Goal: Task Accomplishment & Management: Complete application form

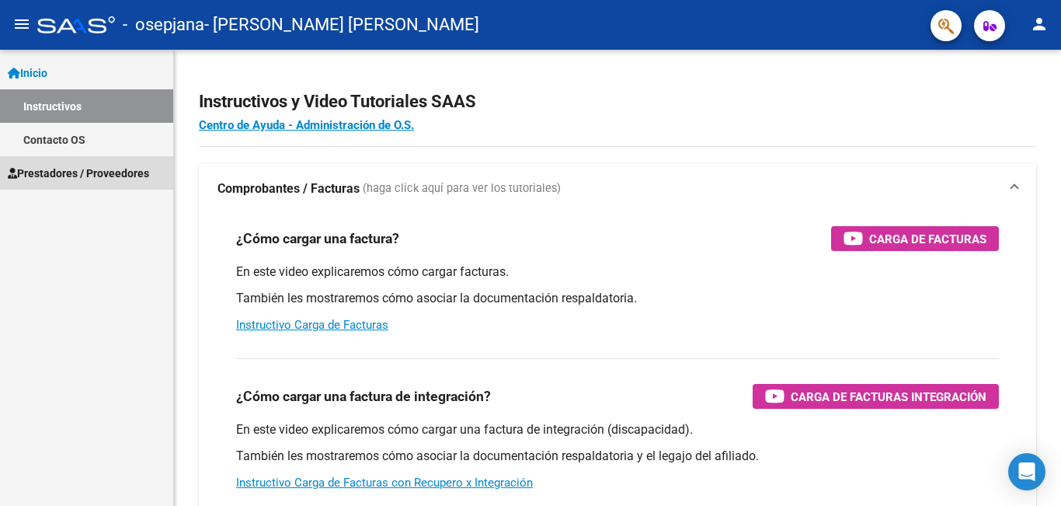
click at [71, 172] on span "Prestadores / Proveedores" at bounding box center [78, 173] width 141 height 17
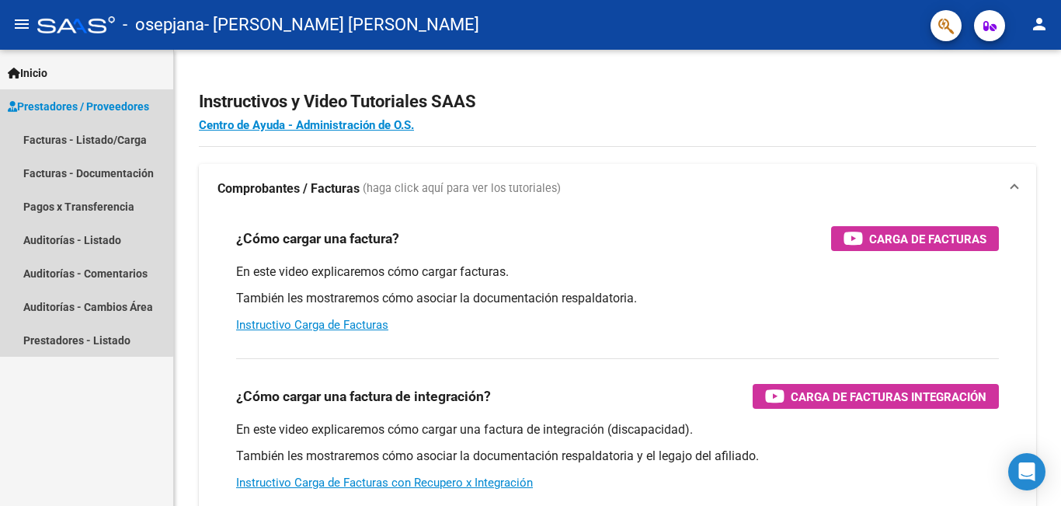
click at [57, 107] on span "Prestadores / Proveedores" at bounding box center [78, 106] width 141 height 17
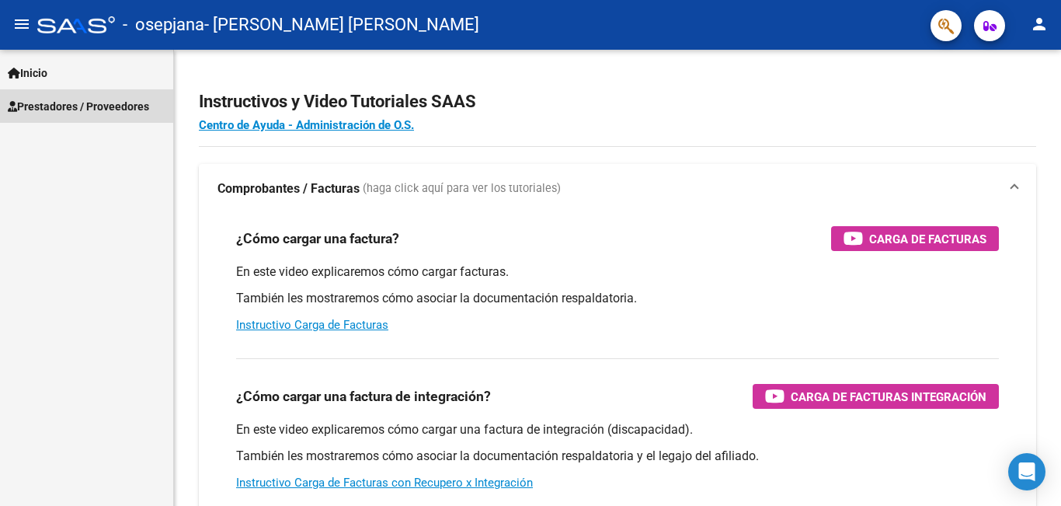
click at [57, 107] on span "Prestadores / Proveedores" at bounding box center [78, 106] width 141 height 17
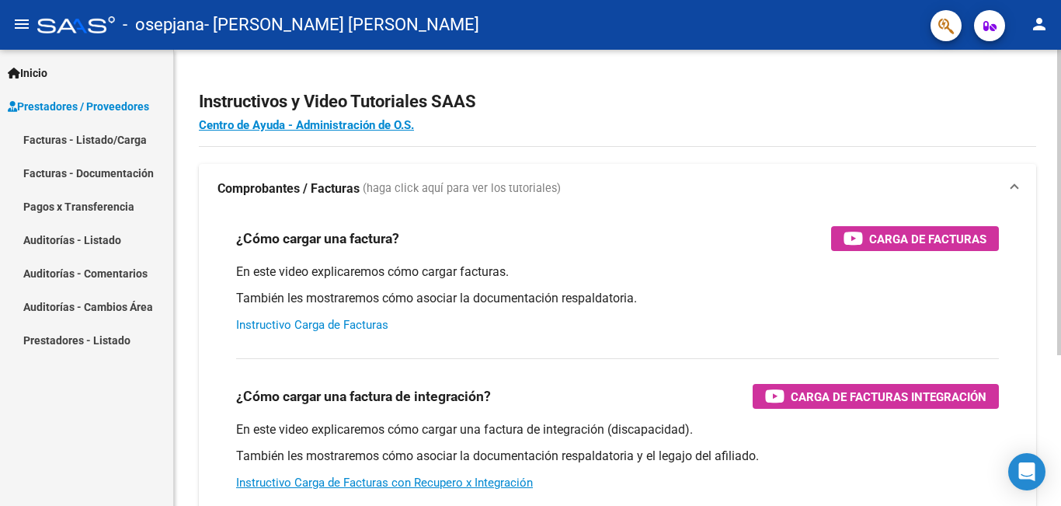
click at [296, 326] on link "Instructivo Carga de Facturas" at bounding box center [312, 325] width 152 height 14
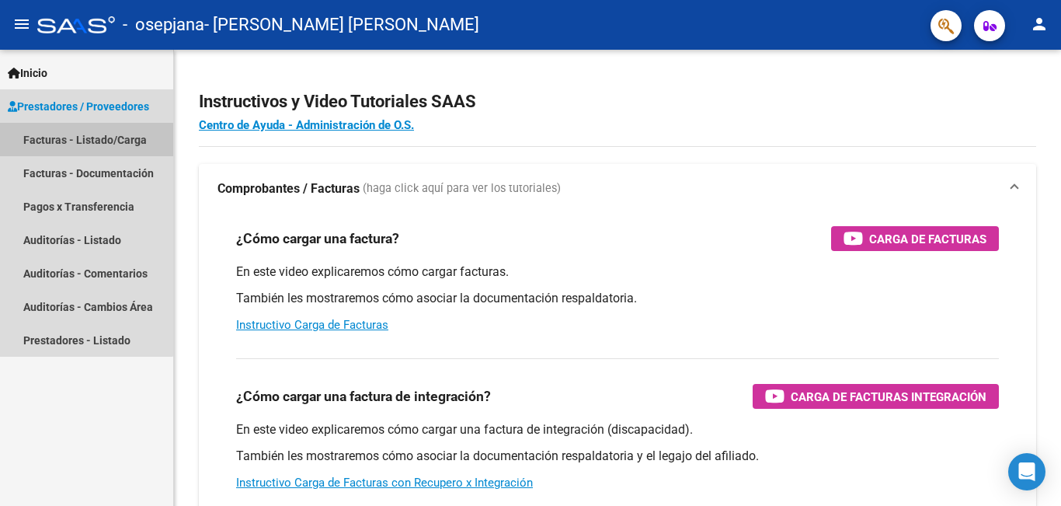
click at [68, 141] on link "Facturas - Listado/Carga" at bounding box center [86, 139] width 173 height 33
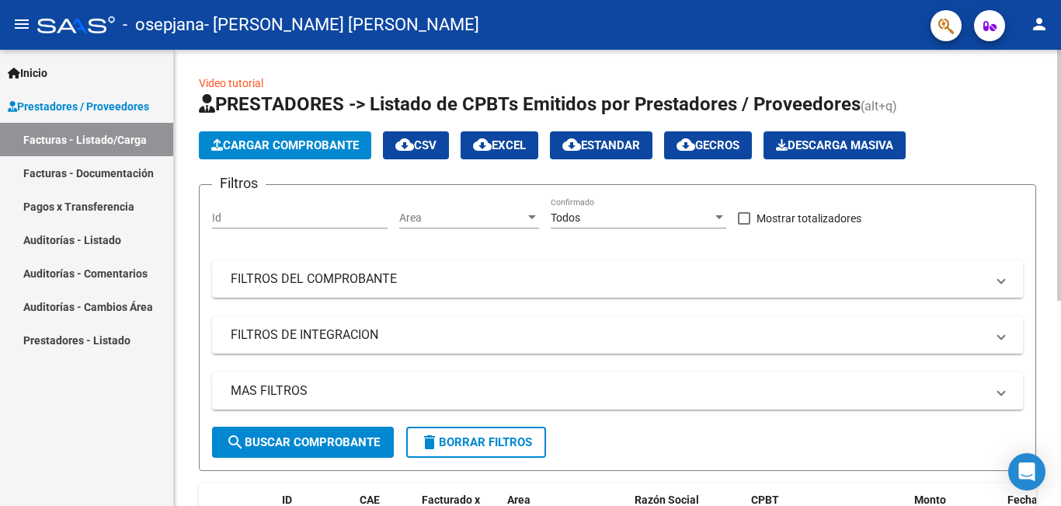
click at [298, 146] on span "Cargar Comprobante" at bounding box center [285, 145] width 148 height 14
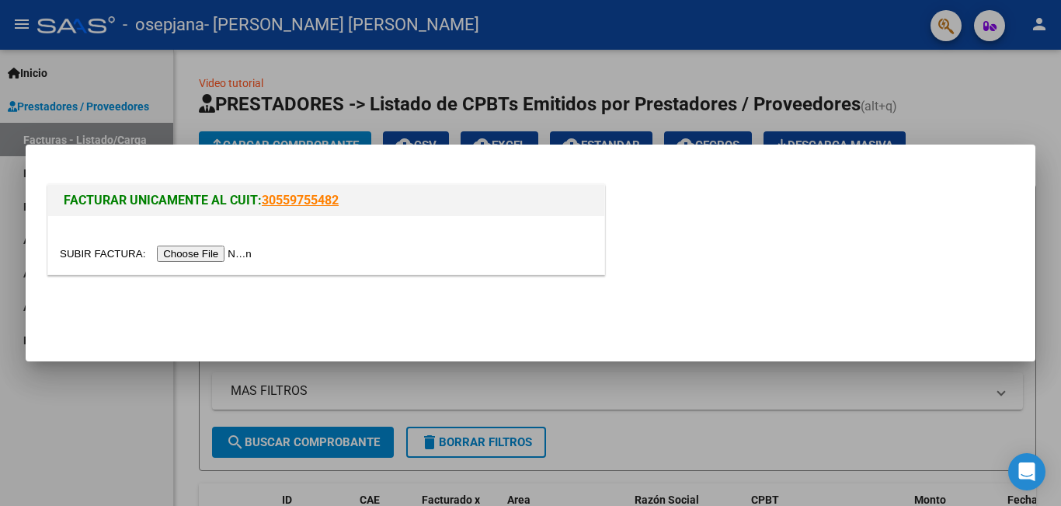
click at [214, 253] on input "file" at bounding box center [158, 253] width 197 height 16
click at [754, 401] on div at bounding box center [530, 253] width 1061 height 506
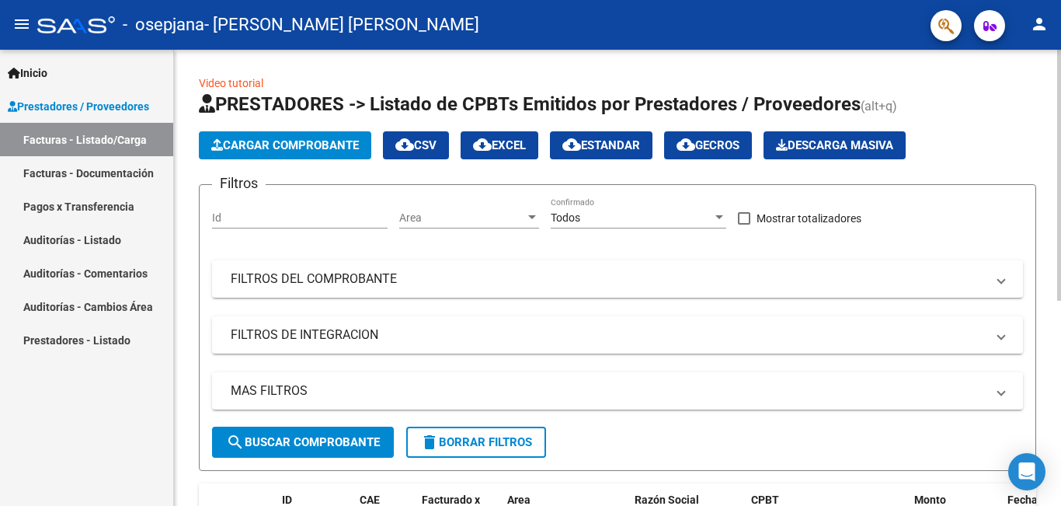
click at [248, 87] on link "Video tutorial" at bounding box center [231, 83] width 64 height 12
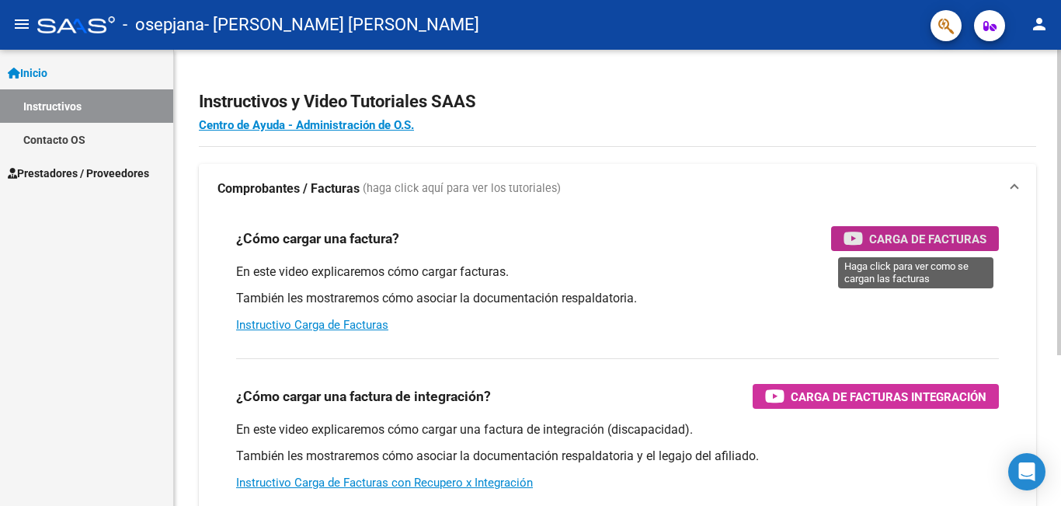
click at [914, 239] on span "Carga de Facturas" at bounding box center [927, 238] width 117 height 19
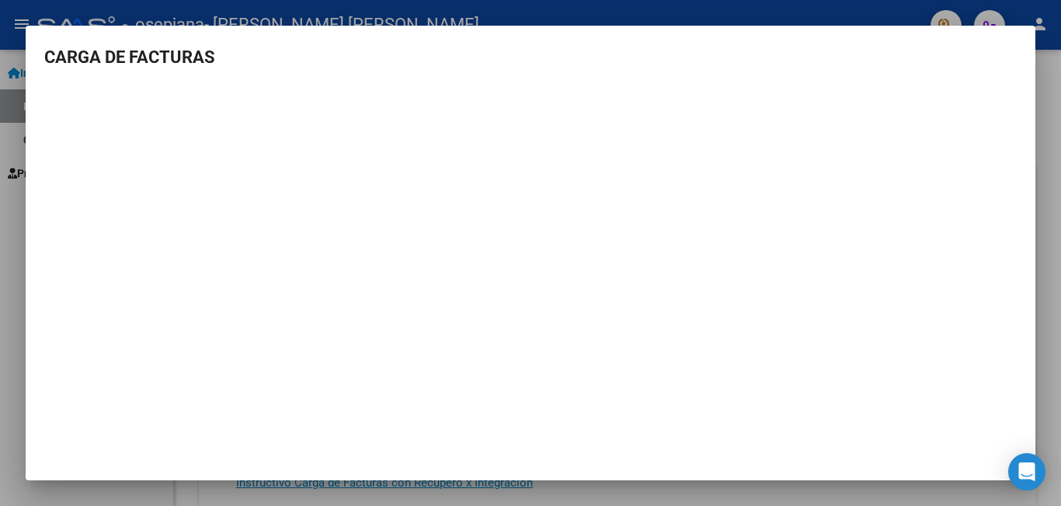
click at [1046, 250] on div at bounding box center [530, 253] width 1061 height 506
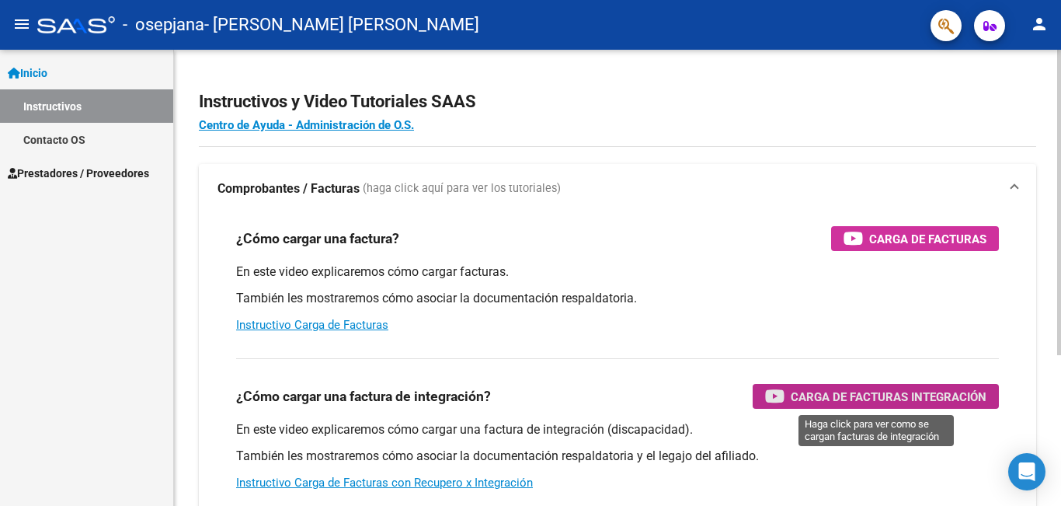
click at [923, 396] on span "Carga de Facturas Integración" at bounding box center [889, 396] width 196 height 19
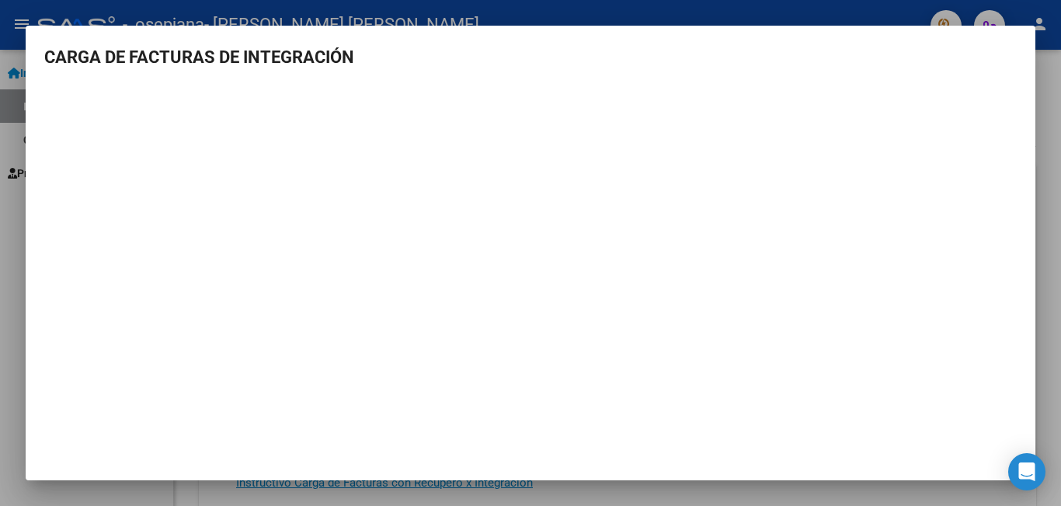
click at [5, 316] on div at bounding box center [530, 253] width 1061 height 506
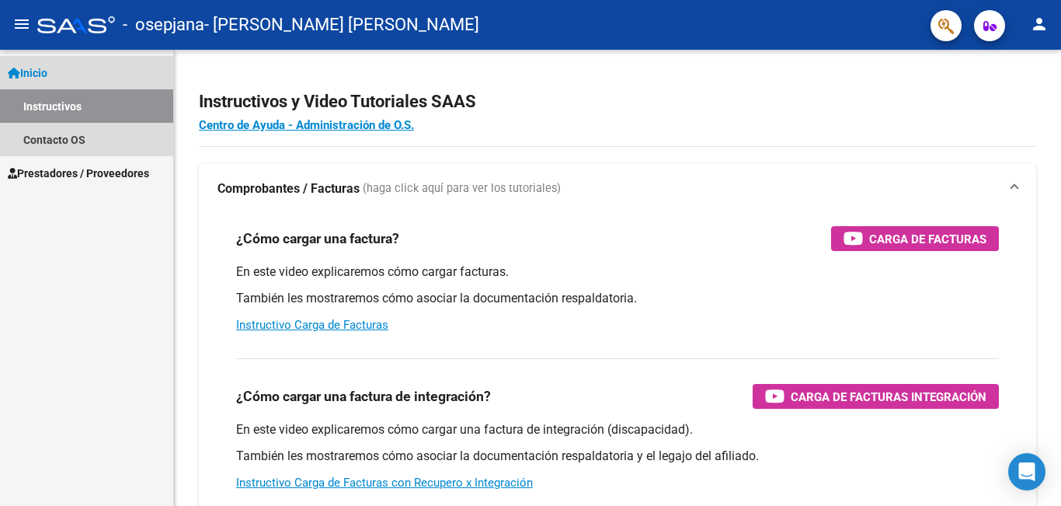
click at [47, 74] on span "Inicio" at bounding box center [28, 72] width 40 height 17
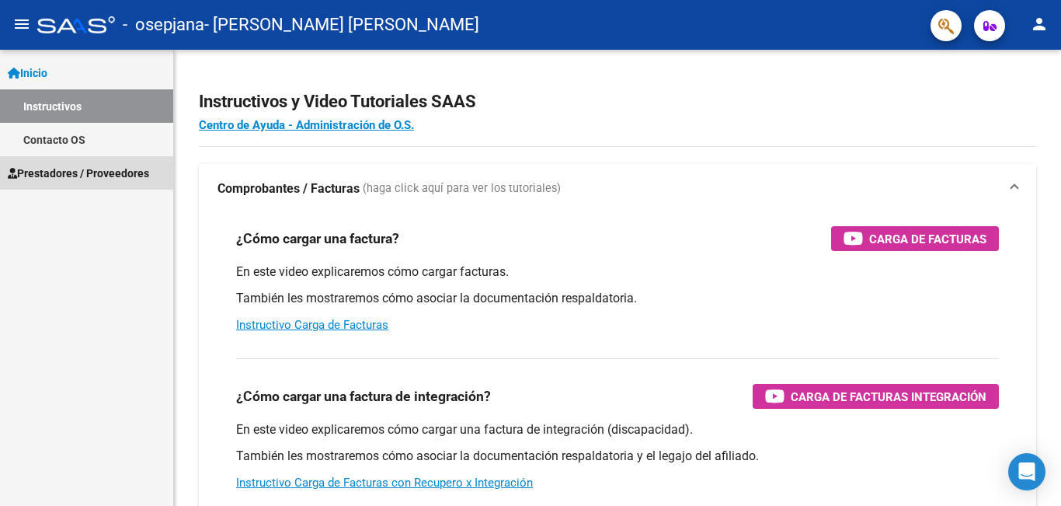
click at [56, 166] on span "Prestadores / Proveedores" at bounding box center [78, 173] width 141 height 17
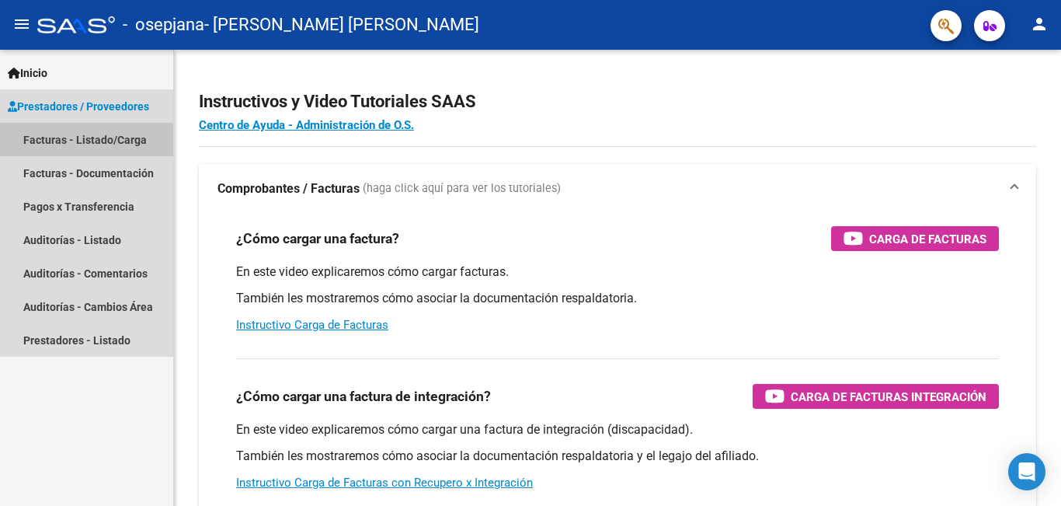
click at [57, 137] on link "Facturas - Listado/Carga" at bounding box center [86, 139] width 173 height 33
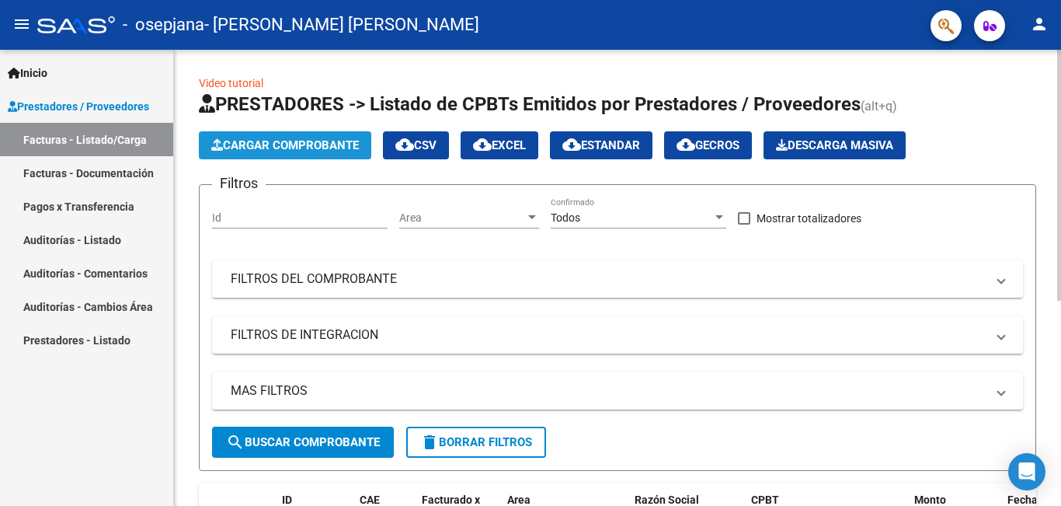
click at [301, 151] on span "Cargar Comprobante" at bounding box center [285, 145] width 148 height 14
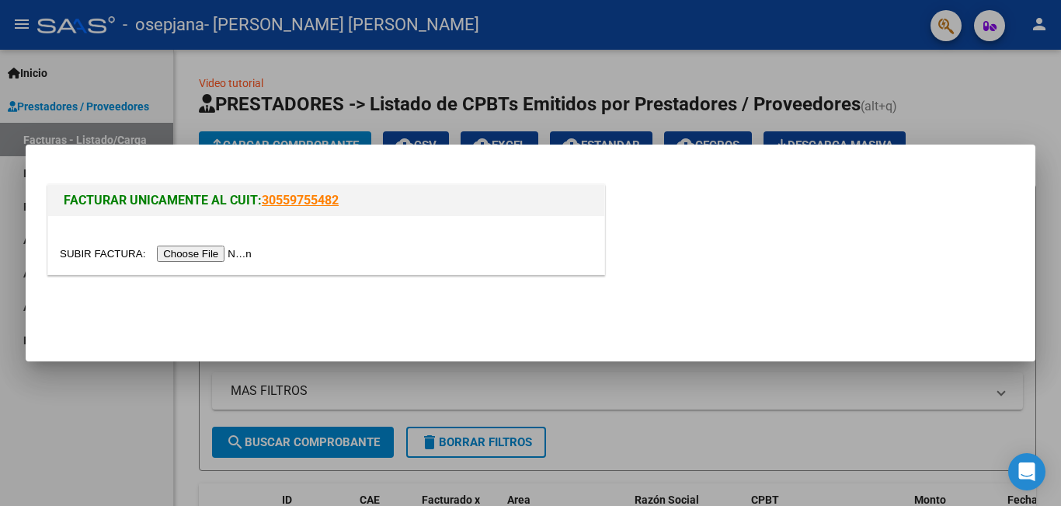
click at [215, 254] on input "file" at bounding box center [158, 253] width 197 height 16
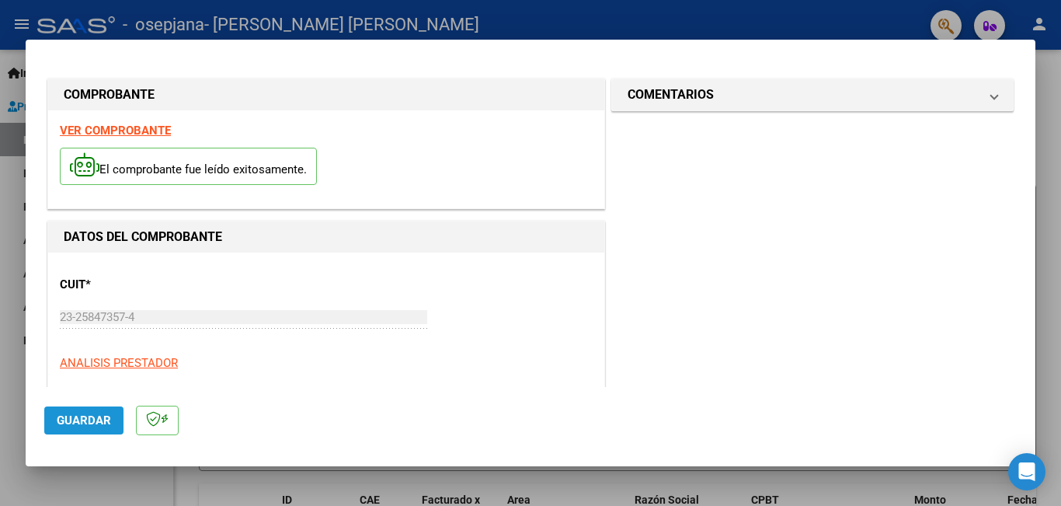
click at [81, 428] on button "Guardar" at bounding box center [83, 420] width 79 height 28
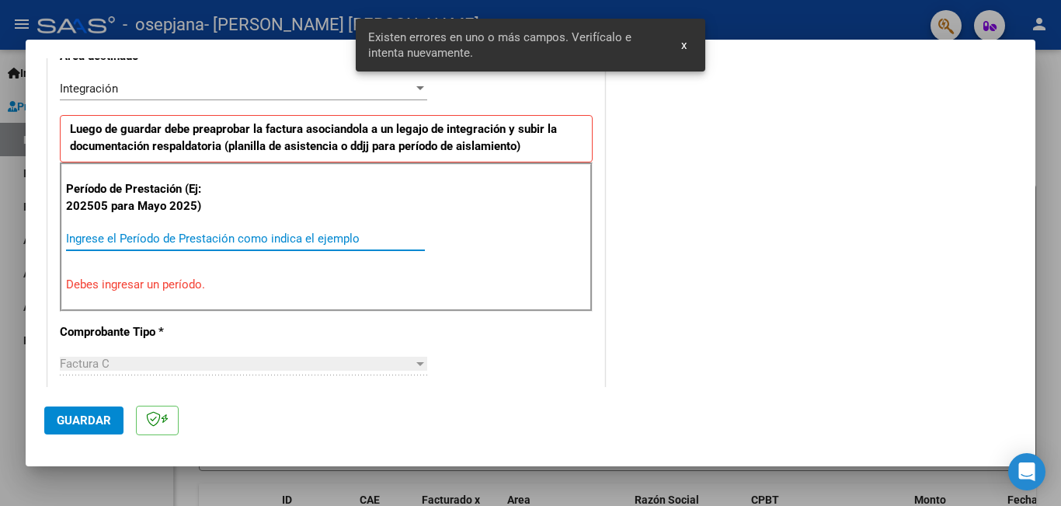
click at [119, 234] on input "Ingrese el Período de Prestación como indica el ejemplo" at bounding box center [245, 238] width 359 height 14
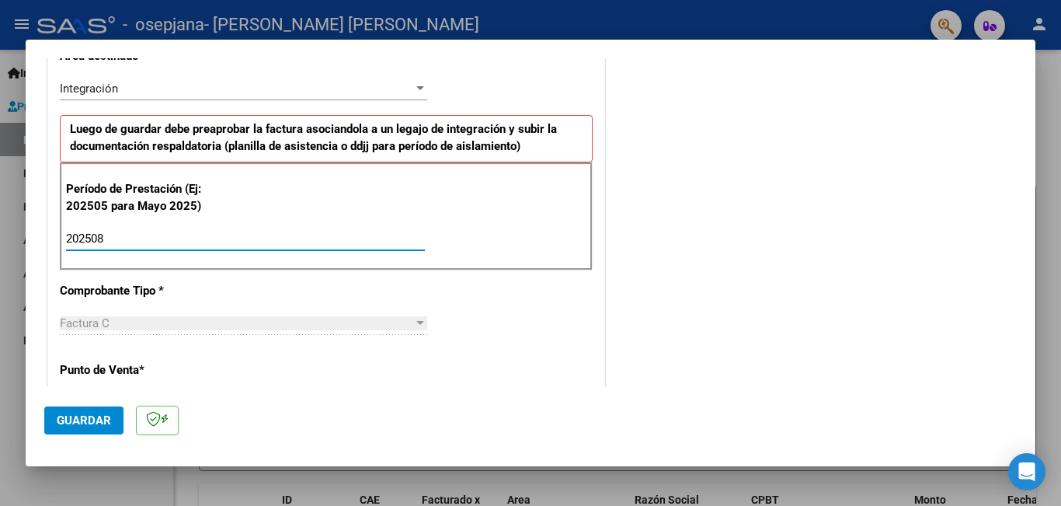
type input "202508"
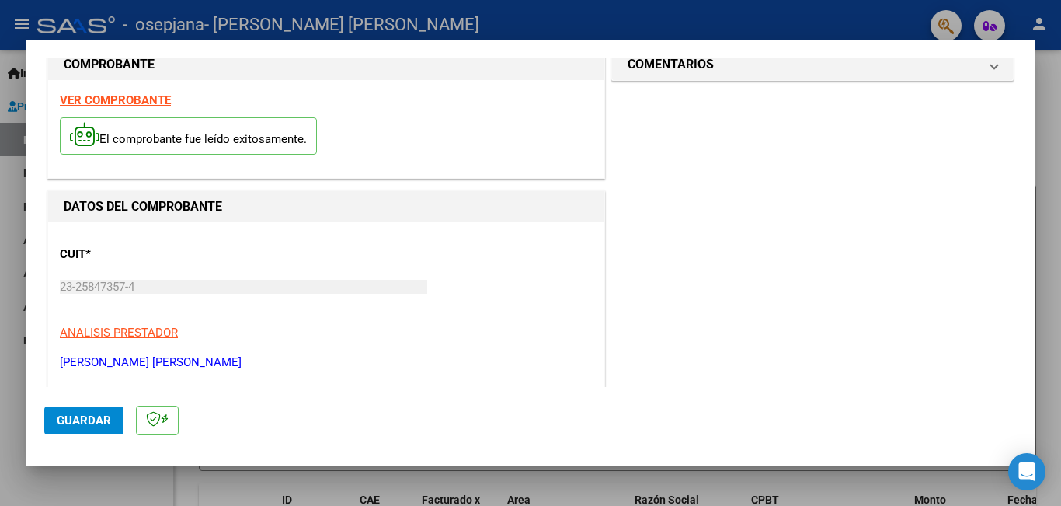
scroll to position [0, 0]
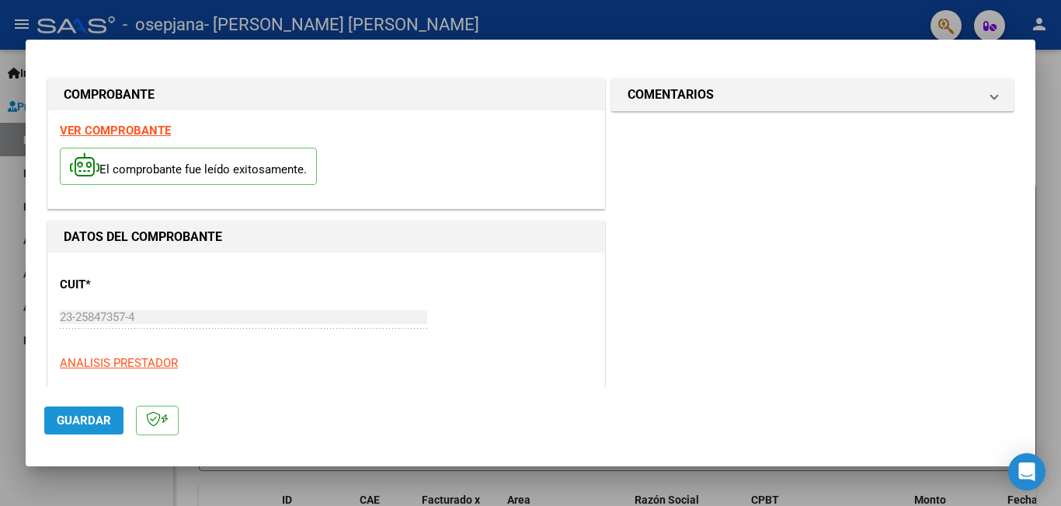
click at [75, 428] on button "Guardar" at bounding box center [83, 420] width 79 height 28
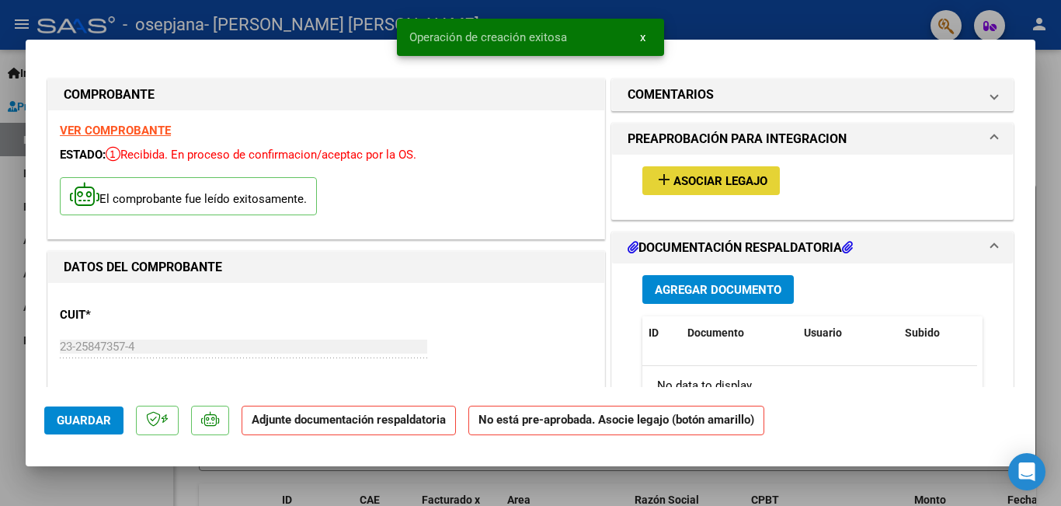
click at [705, 185] on span "Asociar Legajo" at bounding box center [720, 181] width 94 height 14
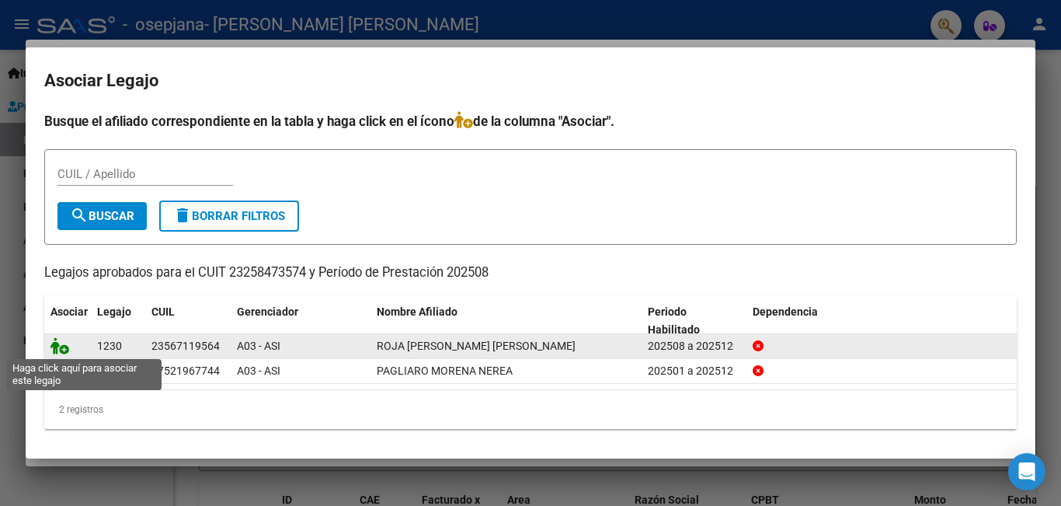
click at [64, 344] on icon at bounding box center [59, 345] width 19 height 17
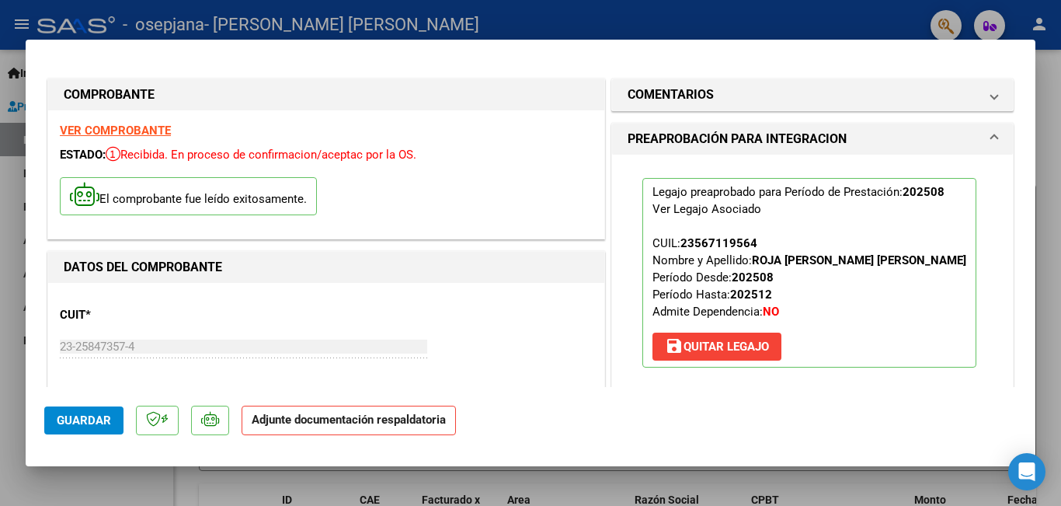
click at [372, 428] on p "Adjunte documentación respaldatoria" at bounding box center [349, 420] width 214 height 30
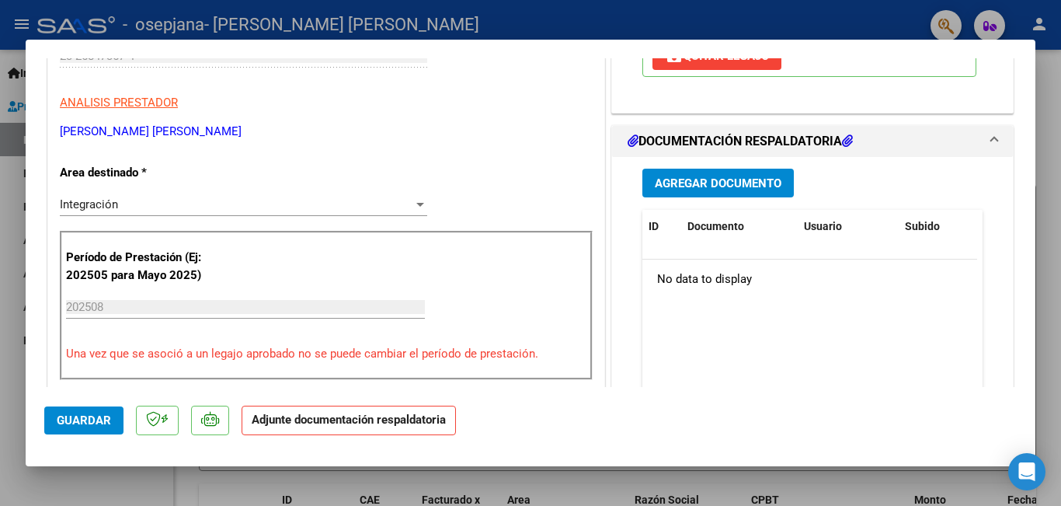
scroll to position [294, 0]
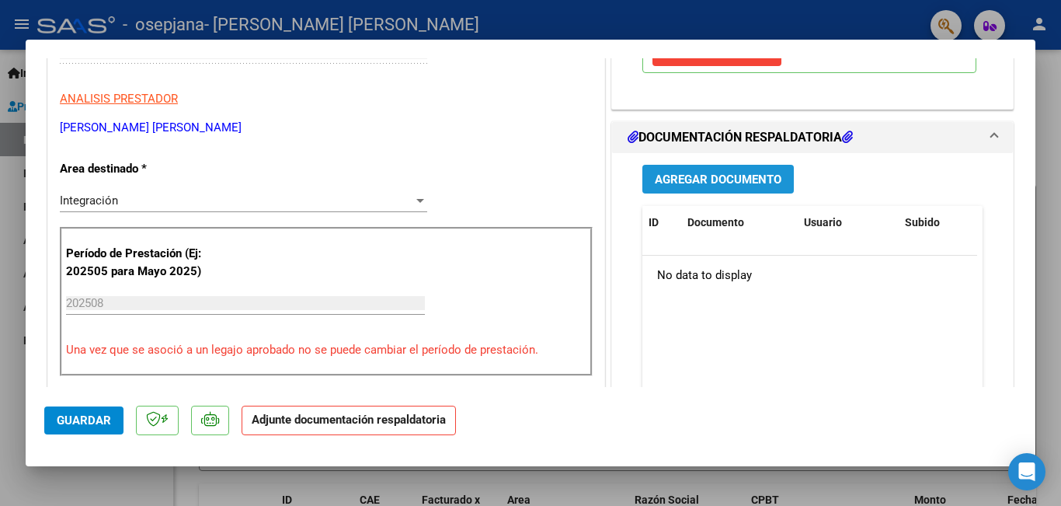
click at [701, 169] on button "Agregar Documento" at bounding box center [717, 179] width 151 height 29
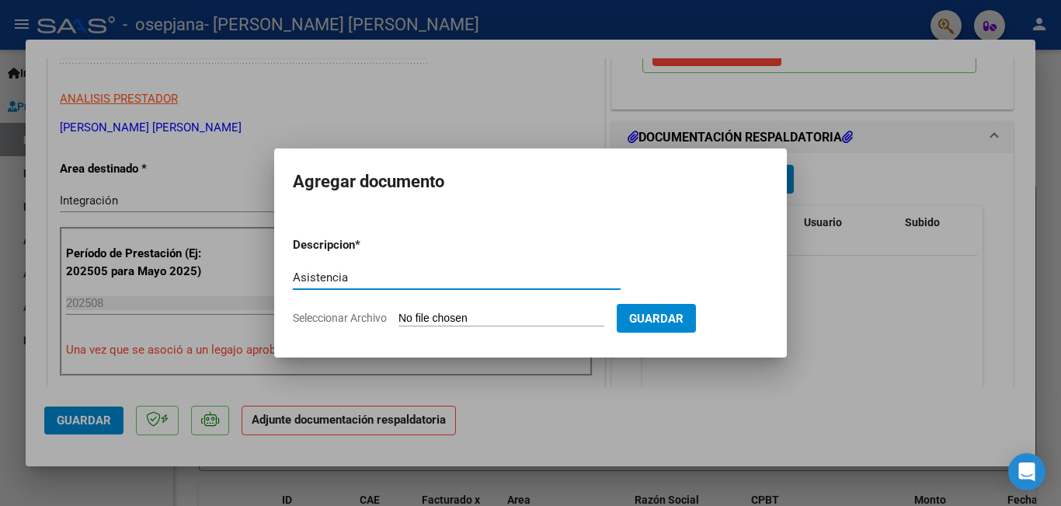
type input "Asistencia"
click at [371, 315] on span "Seleccionar Archivo" at bounding box center [340, 318] width 94 height 12
click at [399, 315] on input "Seleccionar Archivo" at bounding box center [502, 319] width 206 height 15
type input "C:\fakepath\Asistencia agosto.pdf"
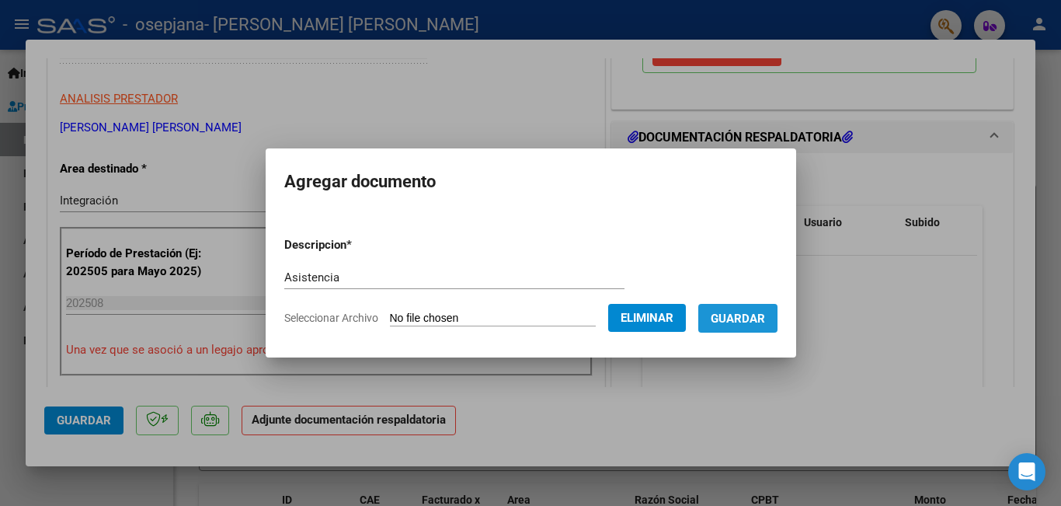
click at [765, 316] on span "Guardar" at bounding box center [738, 319] width 54 height 14
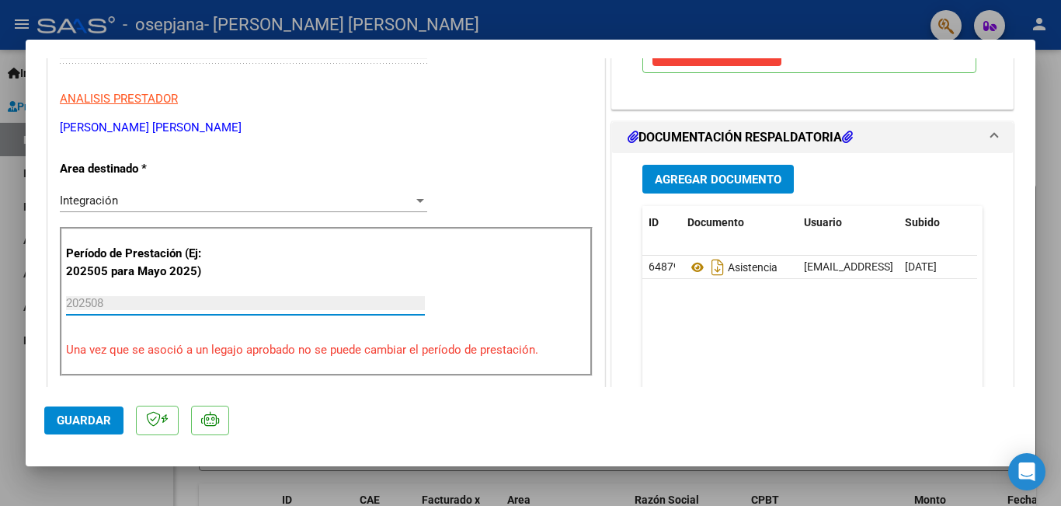
click at [81, 306] on input "202508" at bounding box center [245, 303] width 359 height 14
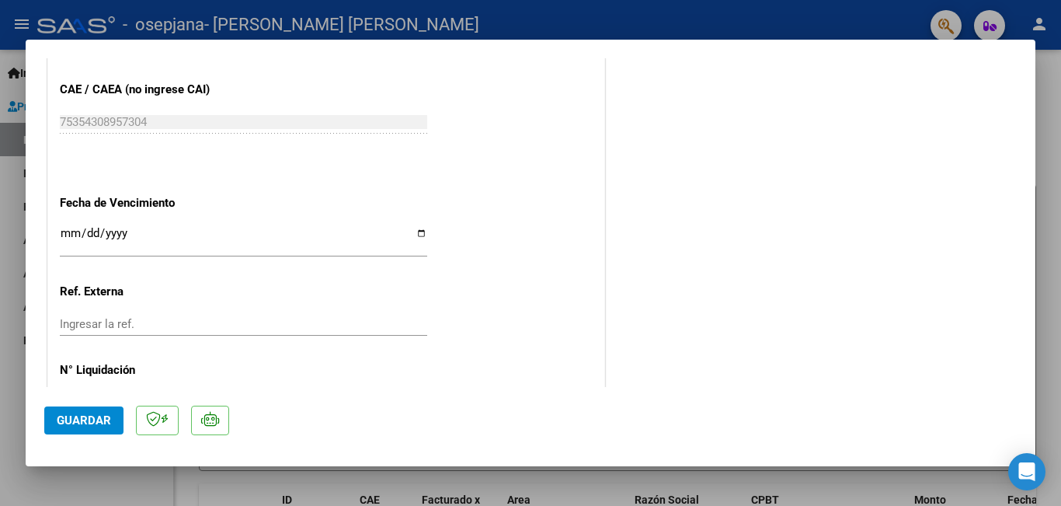
scroll to position [1062, 0]
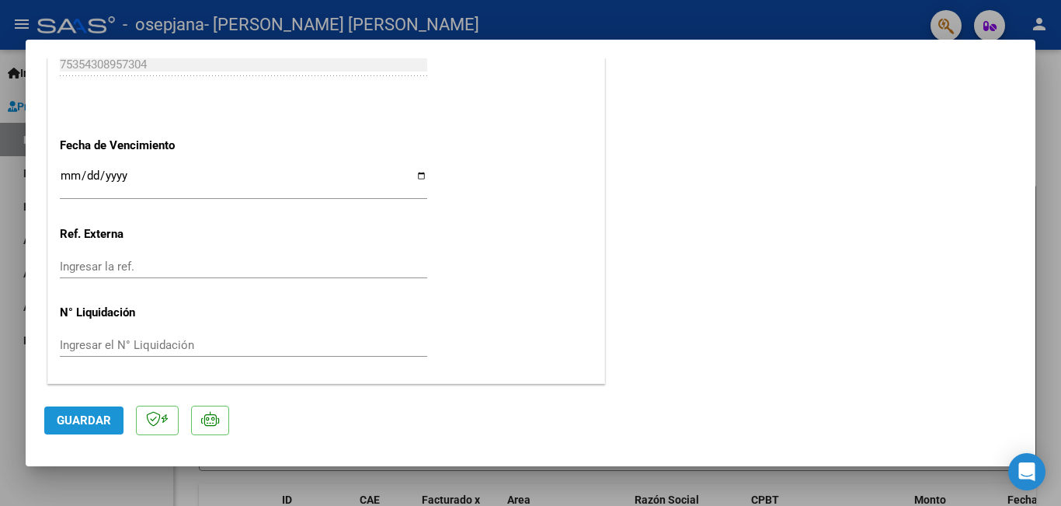
click at [93, 430] on button "Guardar" at bounding box center [83, 420] width 79 height 28
click at [1055, 252] on div at bounding box center [530, 253] width 1061 height 506
type input "$ 0,00"
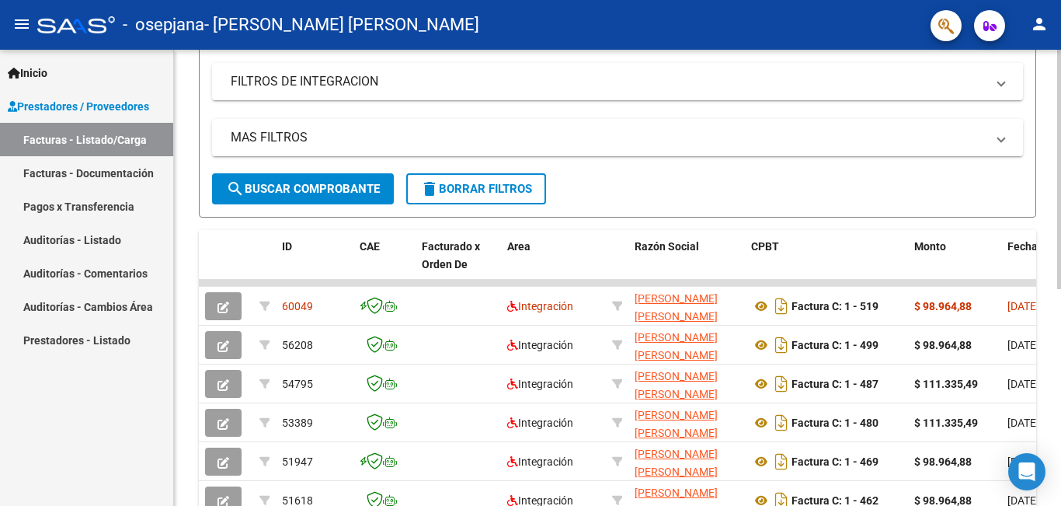
scroll to position [255, 0]
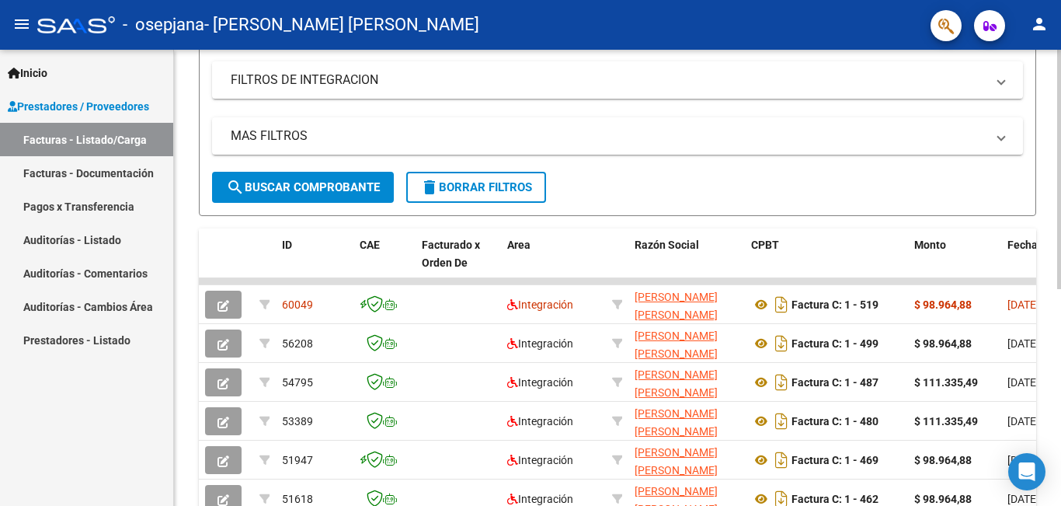
click at [1060, 275] on div at bounding box center [1059, 307] width 4 height 239
